Goal: Information Seeking & Learning: Learn about a topic

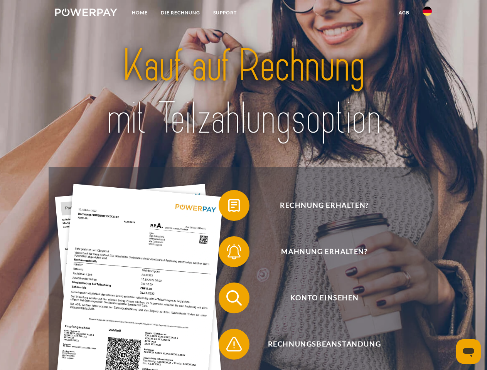
click at [86, 13] on img at bounding box center [86, 12] width 62 height 8
click at [427, 13] on img at bounding box center [426, 11] width 9 height 9
click at [403, 13] on link "agb" at bounding box center [404, 13] width 24 height 14
click at [228, 207] on span at bounding box center [222, 205] width 39 height 39
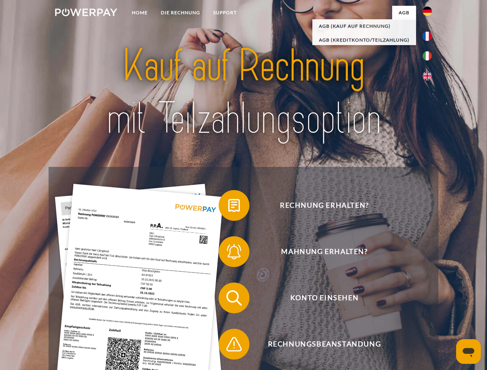
click at [228, 253] on span at bounding box center [222, 251] width 39 height 39
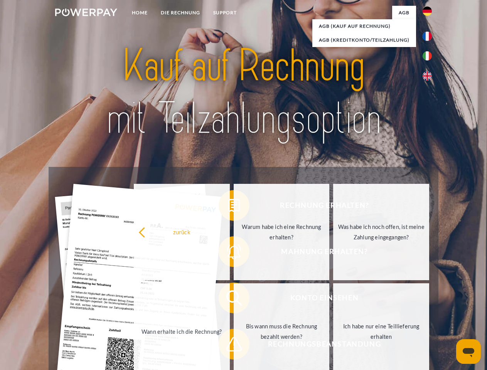
click at [233, 299] on link "Bis wann muss die Rechnung bezahlt werden?" at bounding box center [281, 331] width 96 height 96
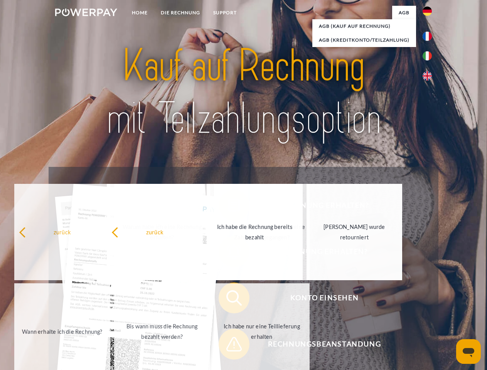
click at [228, 346] on link "Ich habe nur eine Teillieferung erhalten" at bounding box center [262, 331] width 96 height 96
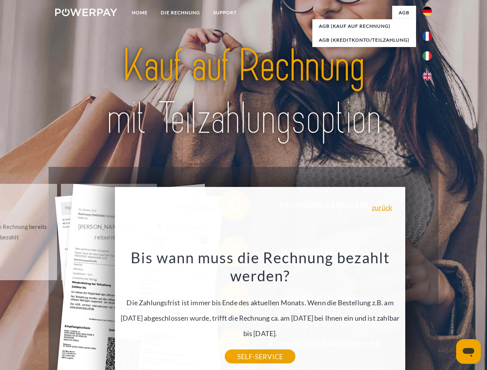
click at [468, 351] on icon "Messaging-Fenster öffnen" at bounding box center [468, 352] width 12 height 9
